Goal: Task Accomplishment & Management: Complete application form

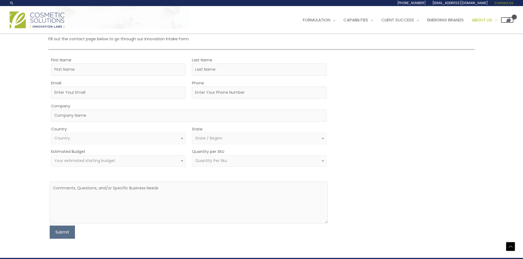
scroll to position [110, 0]
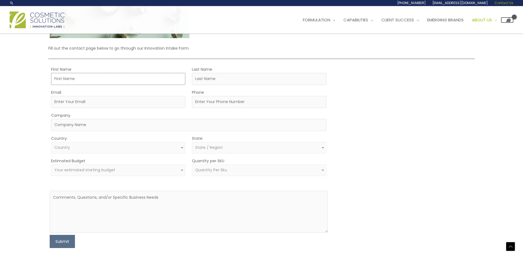
click at [80, 80] on input "First Name" at bounding box center [118, 79] width 134 height 12
type input "[PERSON_NAME]"
click at [216, 81] on input "Last Name" at bounding box center [259, 79] width 134 height 12
type input "[PERSON_NAME]"
click at [83, 103] on input "Email" at bounding box center [118, 102] width 134 height 12
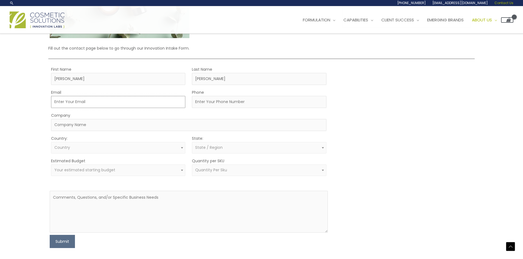
type input "[PERSON_NAME][EMAIL_ADDRESS][DOMAIN_NAME]"
click at [215, 100] on input "Phone" at bounding box center [259, 102] width 134 height 12
type input "6195672434"
click at [81, 129] on input "Company" at bounding box center [188, 125] width 275 height 12
type input "Prodigy Media Inc"
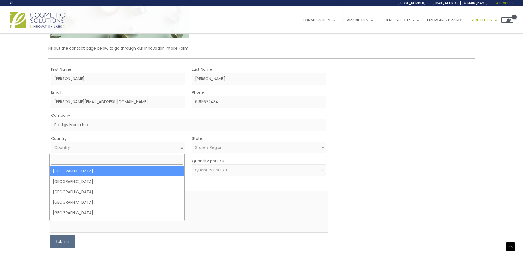
click at [79, 150] on span "Country" at bounding box center [118, 147] width 128 height 5
select select "[GEOGRAPHIC_DATA]"
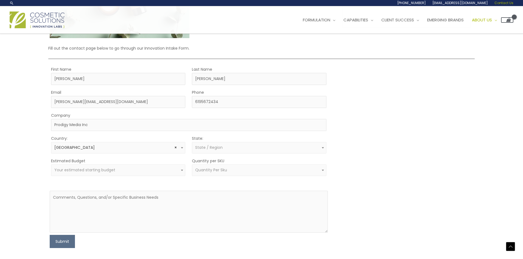
click at [221, 148] on span "State / Region" at bounding box center [208, 147] width 27 height 5
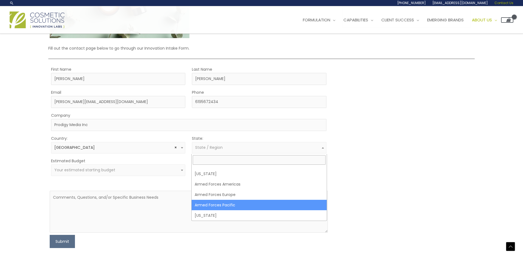
scroll to position [55, 0]
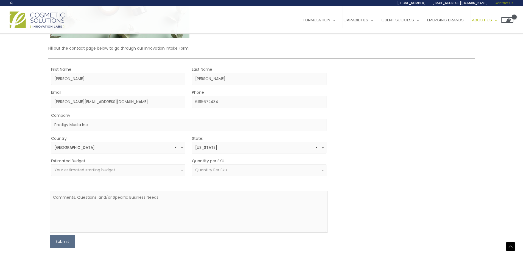
select select "[US_STATE]"
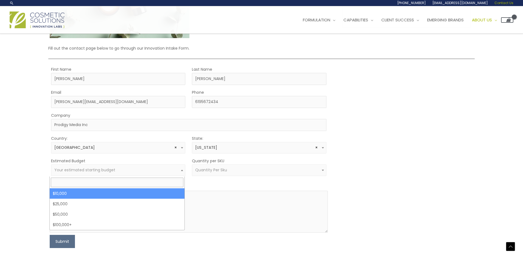
click at [113, 172] on span "Your estimated starting budget" at bounding box center [84, 169] width 61 height 5
select select "10000"
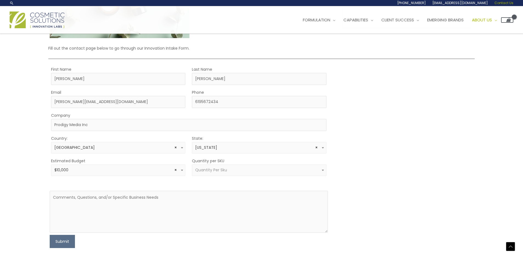
click at [223, 173] on span "Quantity Per Sku" at bounding box center [211, 169] width 32 height 5
select select "10"
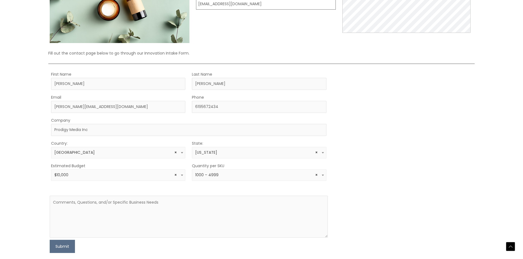
scroll to position [114, 0]
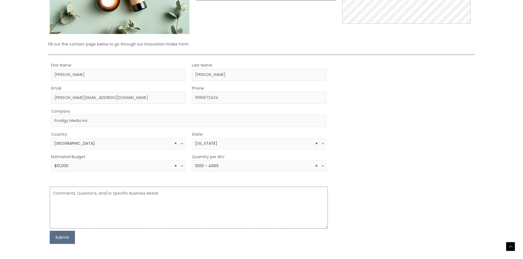
click at [64, 201] on textarea at bounding box center [189, 208] width 278 height 42
click at [121, 195] on textarea "Looking to sell Beef Tallow Cream for Men and Women." at bounding box center [189, 208] width 278 height 42
drag, startPoint x: 79, startPoint y: 194, endPoint x: 46, endPoint y: 198, distance: 33.2
click at [47, 199] on div "Let’s Innovate Together office: 561.226.8600 toll-free: [PHONE_NUMBER] fax: [PH…" at bounding box center [261, 89] width 429 height 309
click at [199, 194] on textarea "We are looking for a supplier to make for us this product, Beef Tallow Cream Me…" at bounding box center [189, 208] width 278 height 42
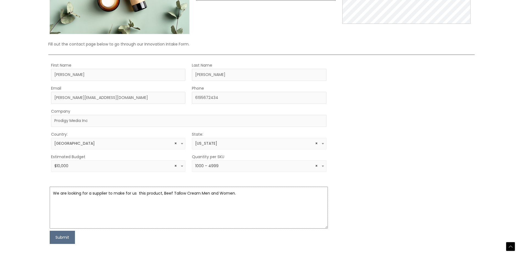
click at [231, 195] on textarea "We are looking for a supplier to make for us this product, Beef Tallow Cream Me…" at bounding box center [189, 208] width 278 height 42
type textarea "We are looking for a supplier to make for us this product, Beef Tallow Cream Me…"
click at [62, 240] on button "Submit" at bounding box center [62, 237] width 25 height 13
